Goal: Use online tool/utility: Utilize a website feature to perform a specific function

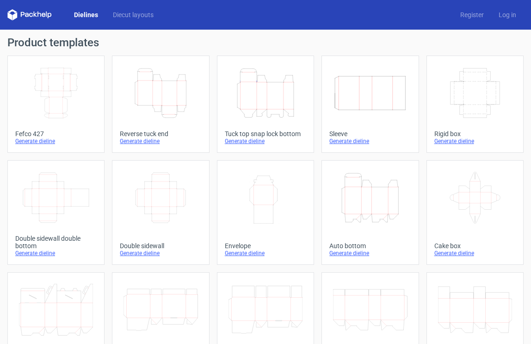
click at [261, 100] on icon "Height Depth Width" at bounding box center [266, 93] width 74 height 52
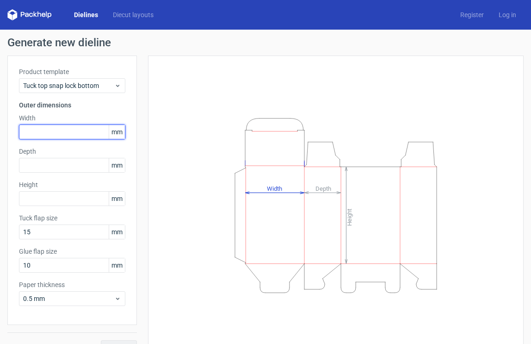
click at [72, 135] on input "text" at bounding box center [72, 131] width 106 height 15
drag, startPoint x: 70, startPoint y: 127, endPoint x: -22, endPoint y: 129, distance: 92.1
click at [0, 129] on html "Dielines Diecut layouts Register Log in Generate new dieline Product template T…" at bounding box center [265, 172] width 531 height 344
drag, startPoint x: 61, startPoint y: 132, endPoint x: -9, endPoint y: 133, distance: 70.4
click at [0, 133] on html "Dielines Diecut layouts Register Log in Generate new dieline Product template T…" at bounding box center [265, 172] width 531 height 344
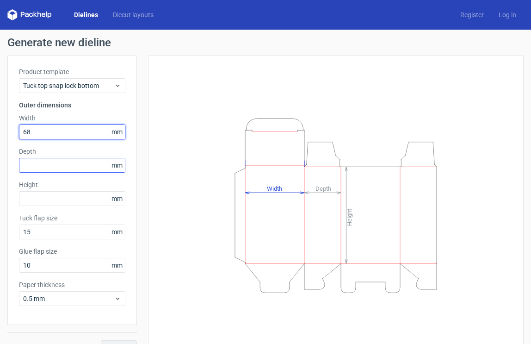
type input "68"
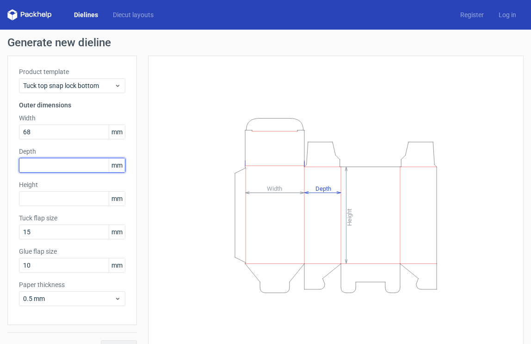
click at [63, 168] on input "text" at bounding box center [72, 165] width 106 height 15
type input "68"
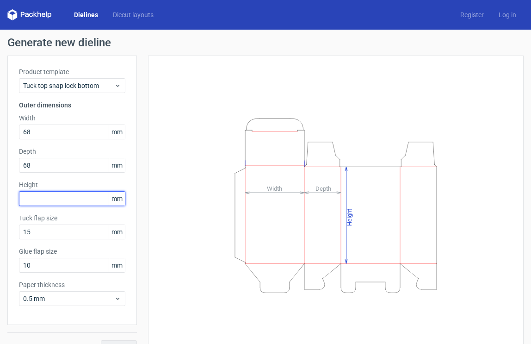
click at [63, 198] on input "text" at bounding box center [72, 198] width 106 height 15
type input "58"
click at [155, 216] on div "Height Depth Width" at bounding box center [336, 205] width 376 height 299
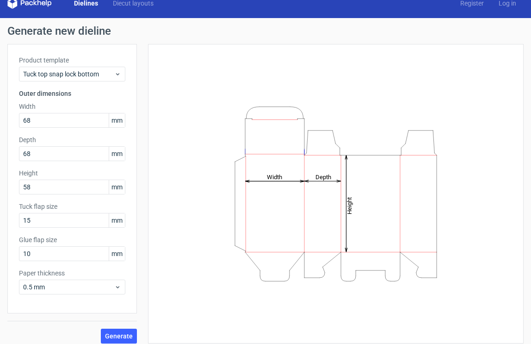
scroll to position [18, 0]
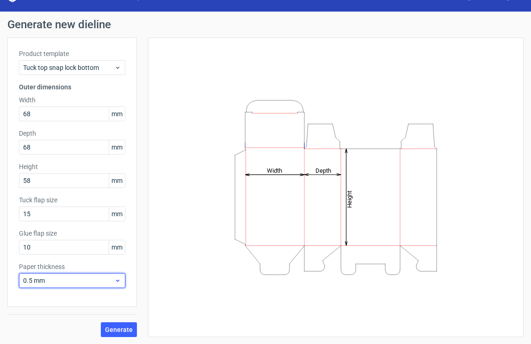
click at [118, 281] on use at bounding box center [117, 281] width 3 height 2
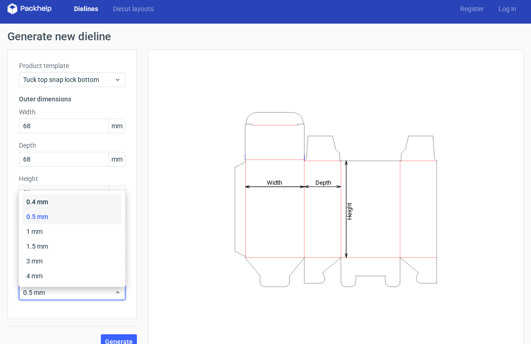
scroll to position [0, 0]
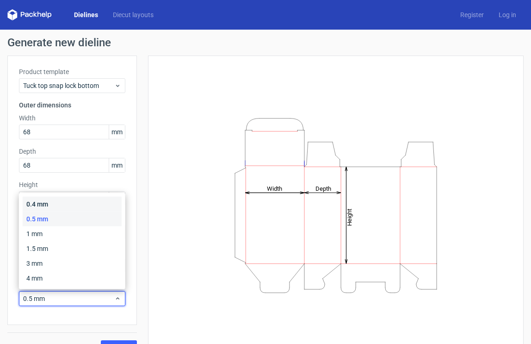
click at [96, 205] on div "0.4 mm" at bounding box center [72, 204] width 99 height 15
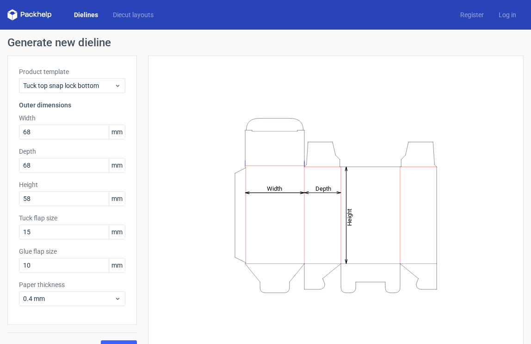
scroll to position [18, 0]
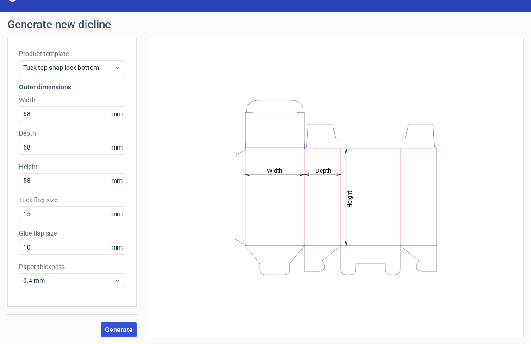
click at [118, 324] on button "Generate" at bounding box center [119, 329] width 36 height 15
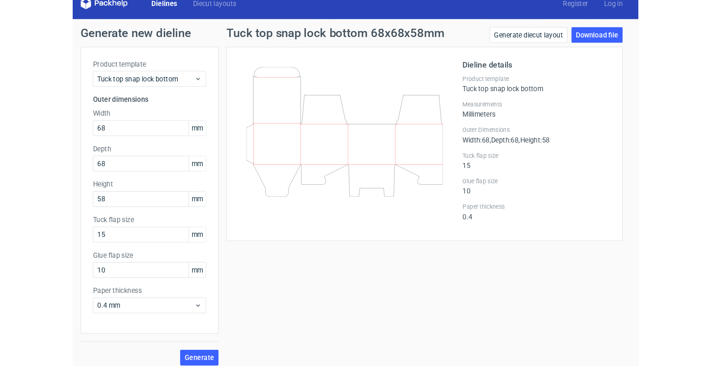
scroll to position [18, 0]
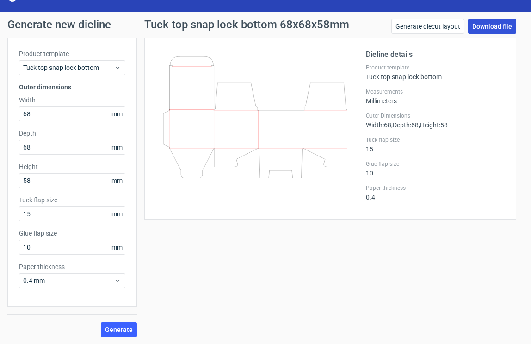
click at [494, 21] on link "Download file" at bounding box center [492, 26] width 48 height 15
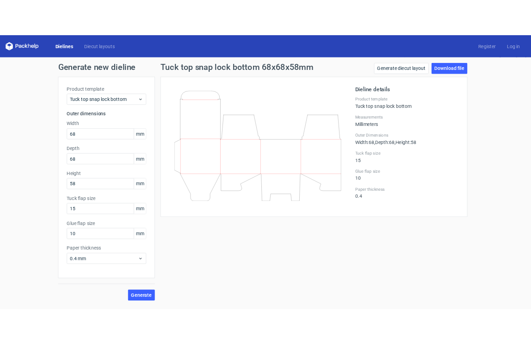
scroll to position [0, 0]
